Goal: Transaction & Acquisition: Purchase product/service

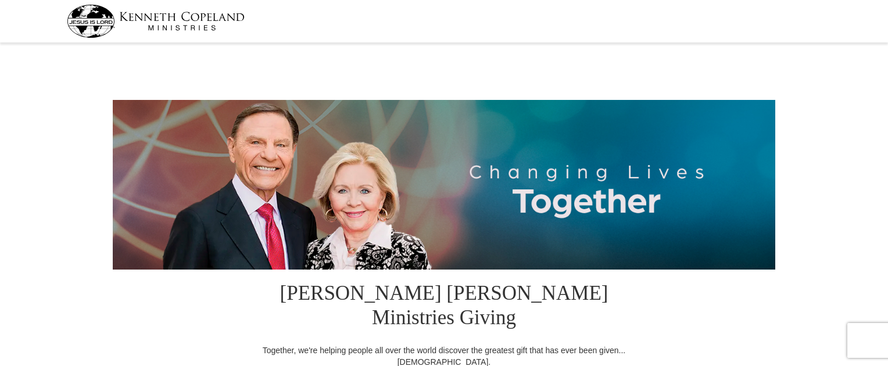
select select "[GEOGRAPHIC_DATA]"
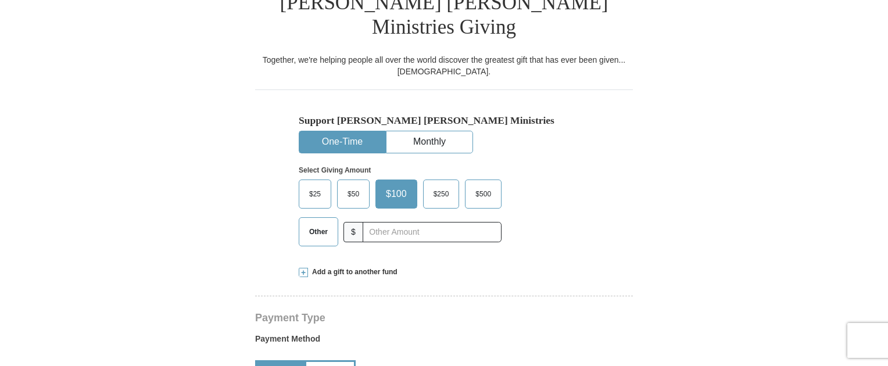
click at [321, 223] on span "Other" at bounding box center [318, 231] width 30 height 17
click at [0, 0] on input "Other" at bounding box center [0, 0] width 0 height 0
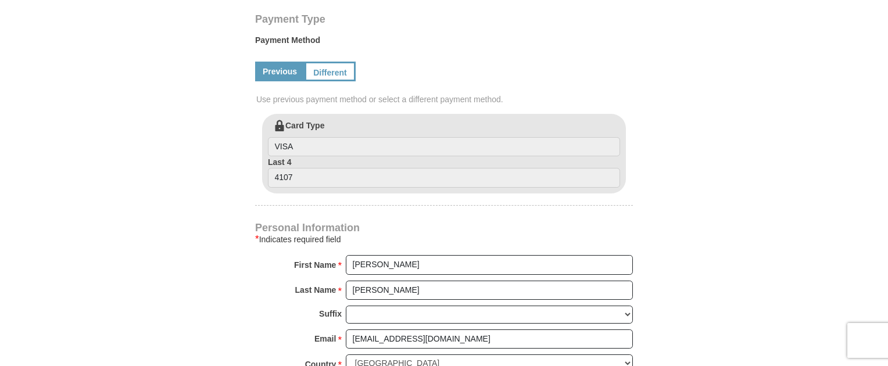
scroll to position [639, 0]
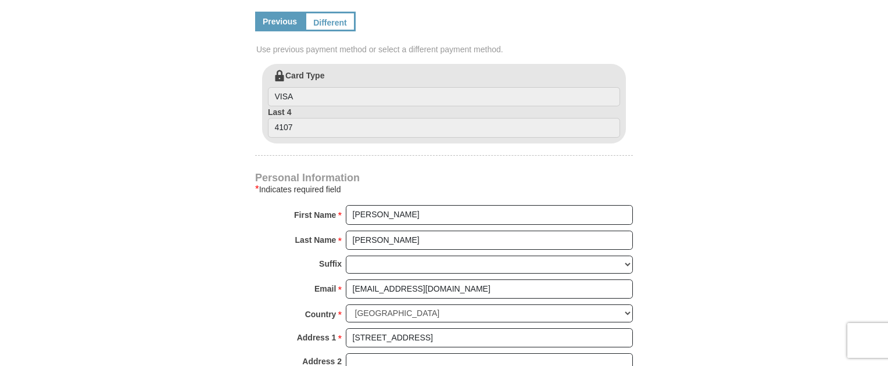
type input "3400.00"
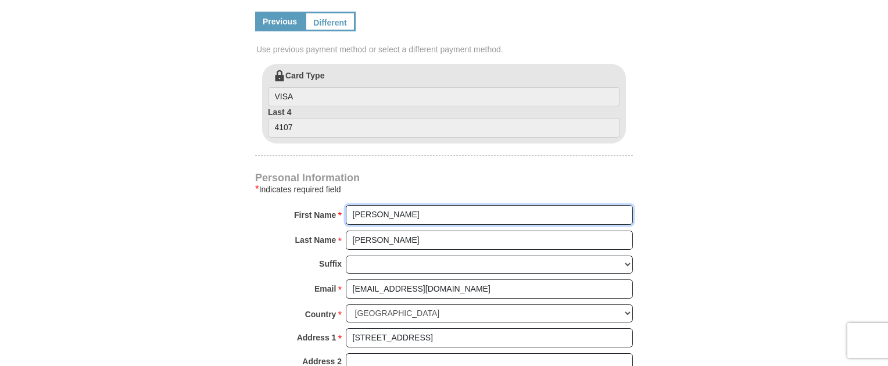
click at [384, 205] on input "Dwight" at bounding box center [489, 215] width 287 height 20
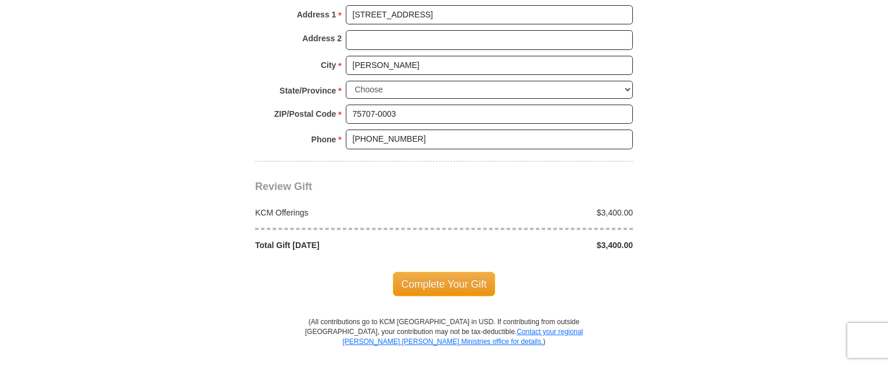
scroll to position [988, 0]
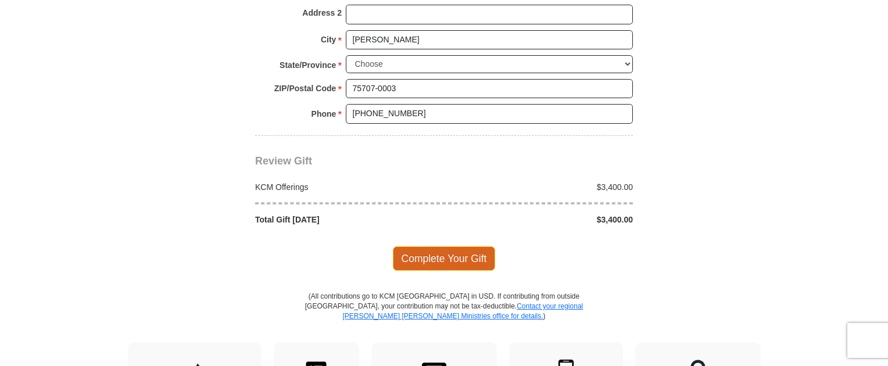
type input "Dwight and Angelia"
click at [453, 246] on span "Complete Your Gift" at bounding box center [444, 258] width 103 height 24
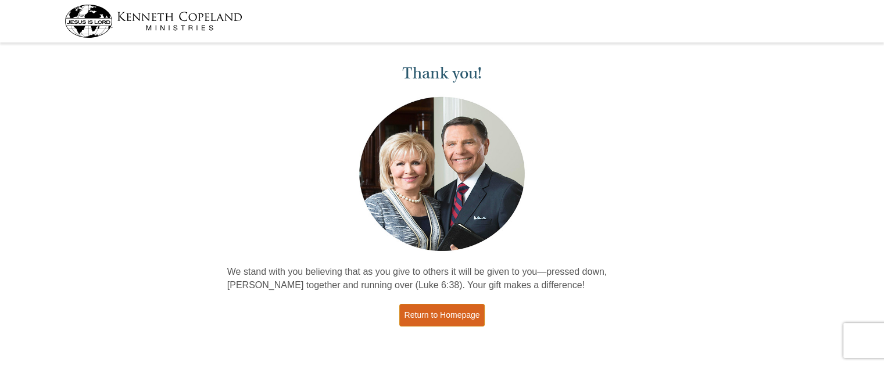
click at [462, 314] on link "Return to Homepage" at bounding box center [442, 315] width 86 height 23
